Goal: Task Accomplishment & Management: Manage account settings

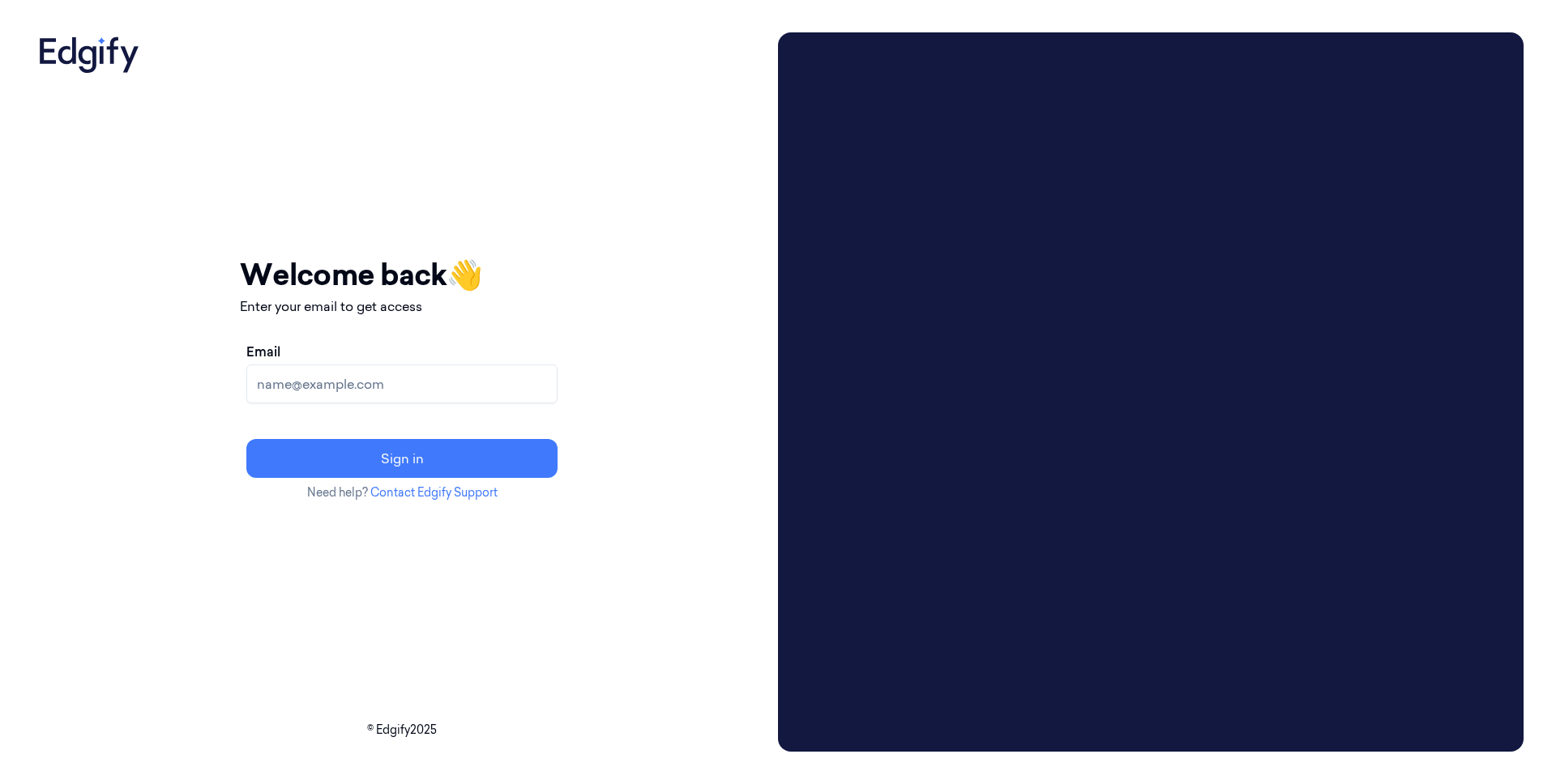
click at [344, 388] on input "Email" at bounding box center [401, 384] width 311 height 39
type input "slee@sanctifai.com"
click at [335, 456] on button "Sign in" at bounding box center [401, 459] width 311 height 39
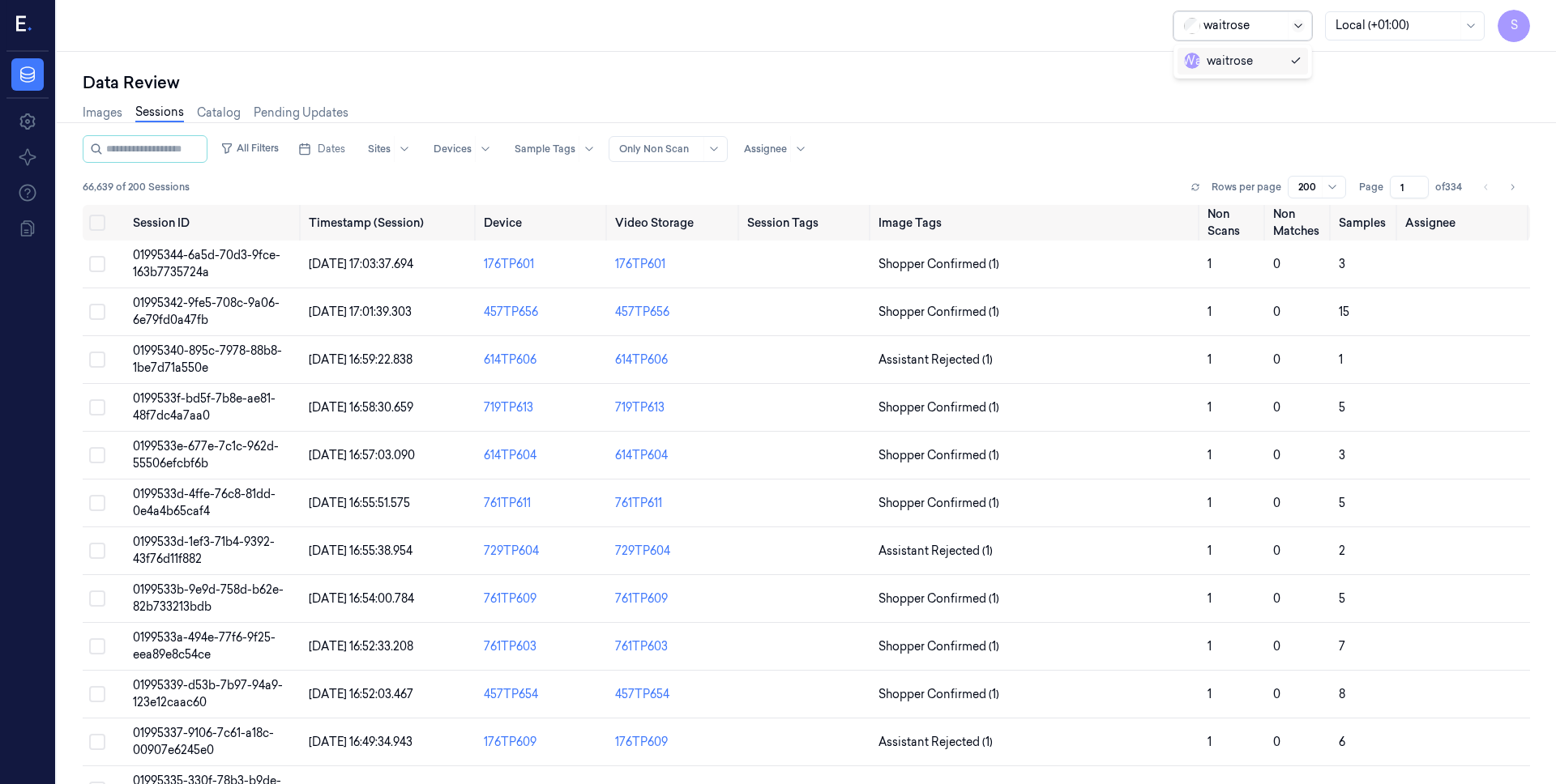
click at [1301, 23] on icon at bounding box center [1298, 25] width 7 height 4
click at [1384, 92] on div "Data Review" at bounding box center [807, 82] width 1447 height 22
click at [40, 24] on div "S" at bounding box center [27, 26] width 42 height 52
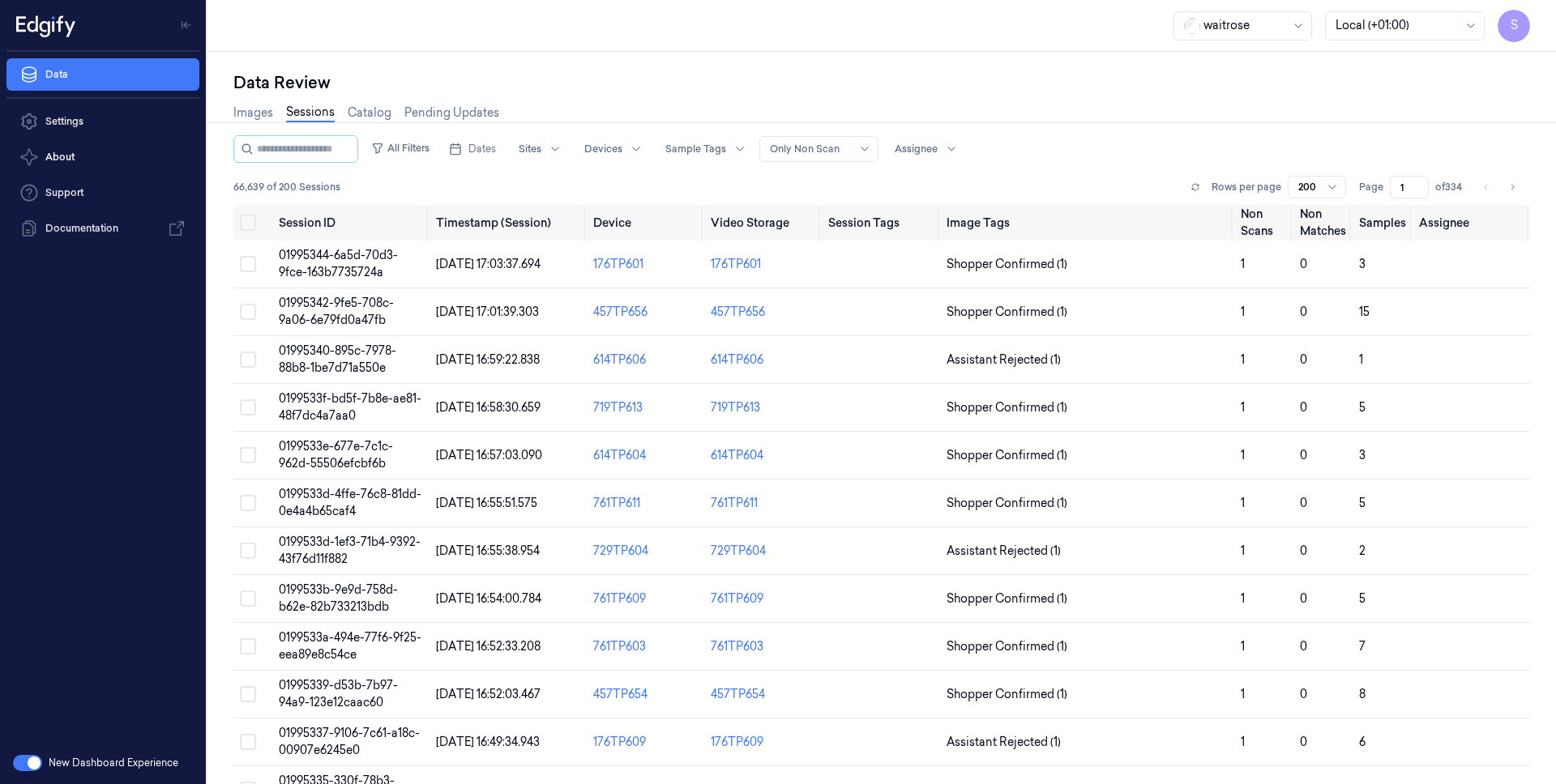
click at [31, 756] on button "button" at bounding box center [28, 763] width 29 height 16
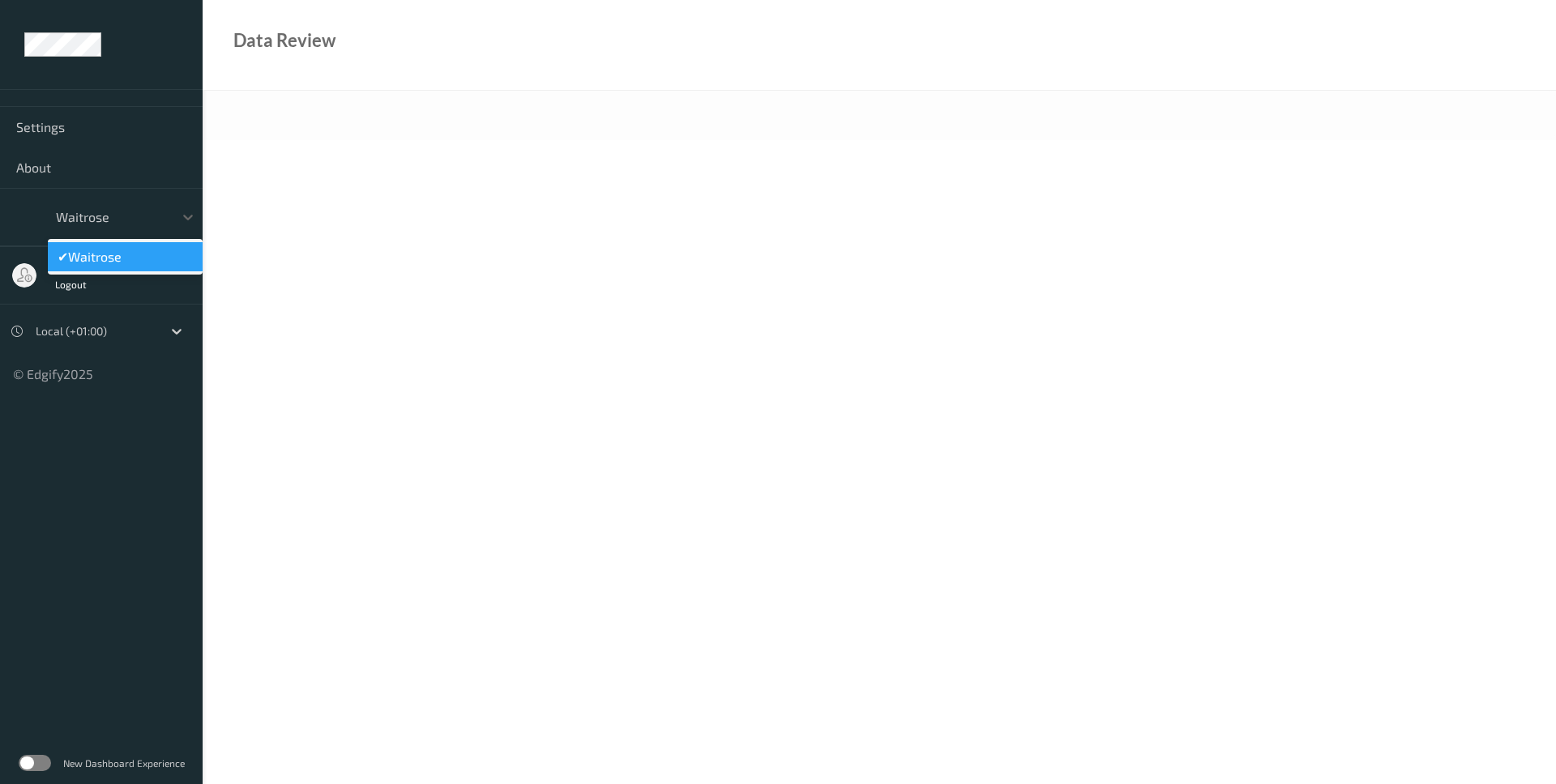
click at [168, 214] on div "waitrose" at bounding box center [111, 216] width 126 height 26
click at [39, 764] on label at bounding box center [35, 763] width 32 height 16
